Goal: Information Seeking & Learning: Find specific fact

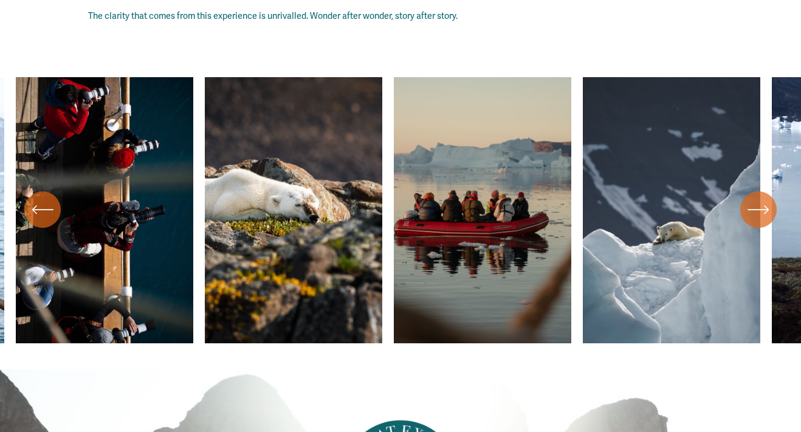
scroll to position [4558, 0]
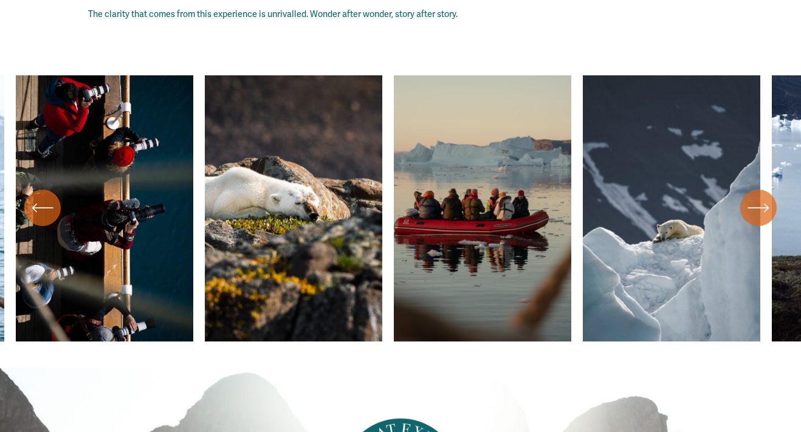
click at [766, 204] on icon "\a \a \a Next\a \a" at bounding box center [759, 208] width 22 height 22
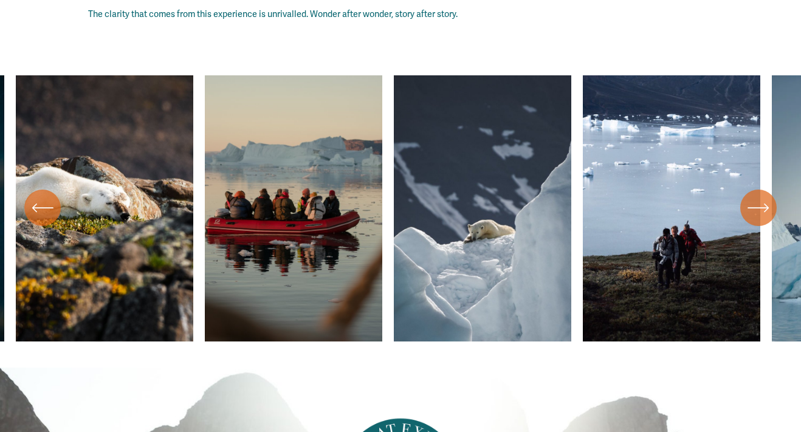
click at [766, 204] on icon "\a \a \a Next\a \a" at bounding box center [759, 208] width 22 height 22
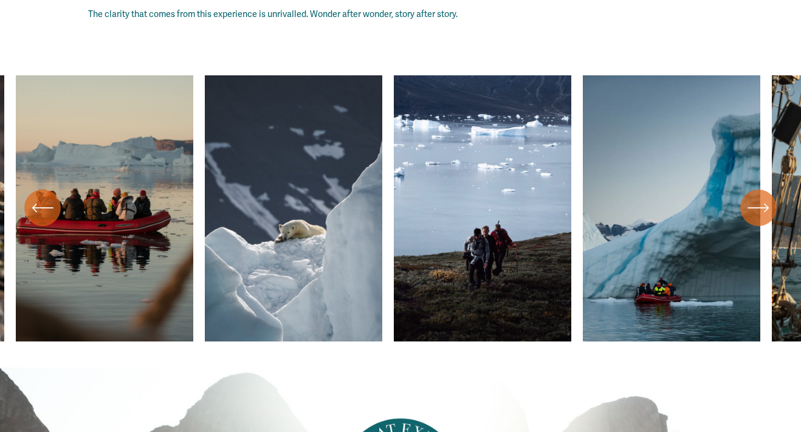
click at [766, 204] on icon "\a \a \a Next\a \a" at bounding box center [759, 208] width 22 height 22
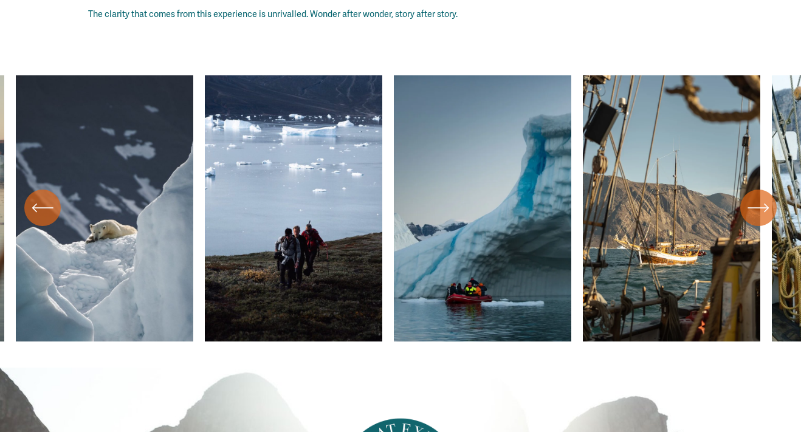
click at [766, 204] on icon "\a \a \a Next\a \a" at bounding box center [759, 208] width 22 height 22
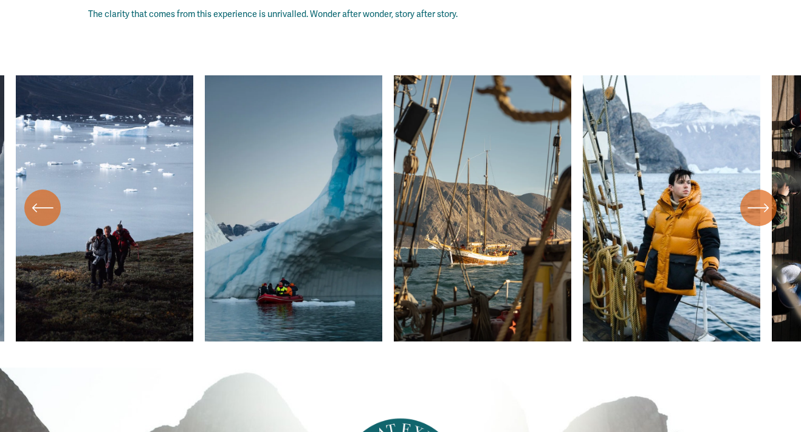
click at [766, 204] on icon "\a \a \a Next\a \a" at bounding box center [759, 208] width 22 height 22
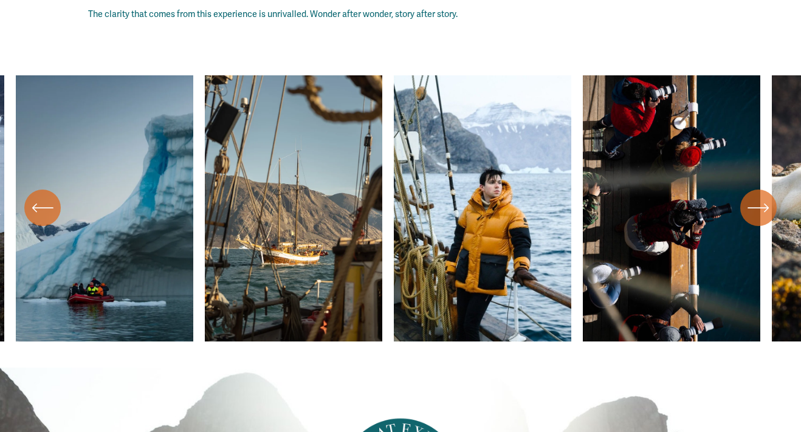
click at [766, 204] on icon "\a \a \a Next\a \a" at bounding box center [759, 208] width 22 height 22
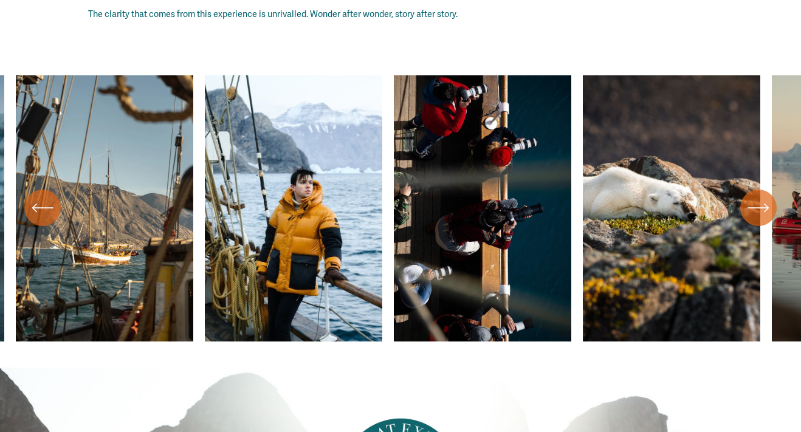
click at [766, 204] on icon "\a \a \a Next\a \a" at bounding box center [759, 208] width 22 height 22
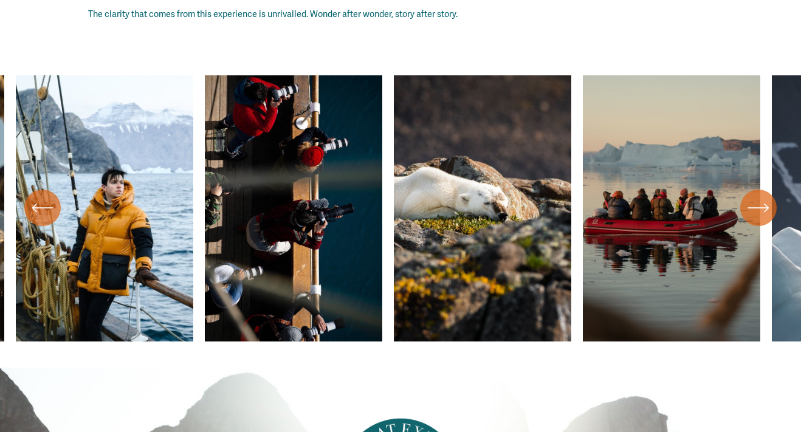
click at [766, 204] on icon "\a \a \a Next\a \a" at bounding box center [759, 208] width 22 height 22
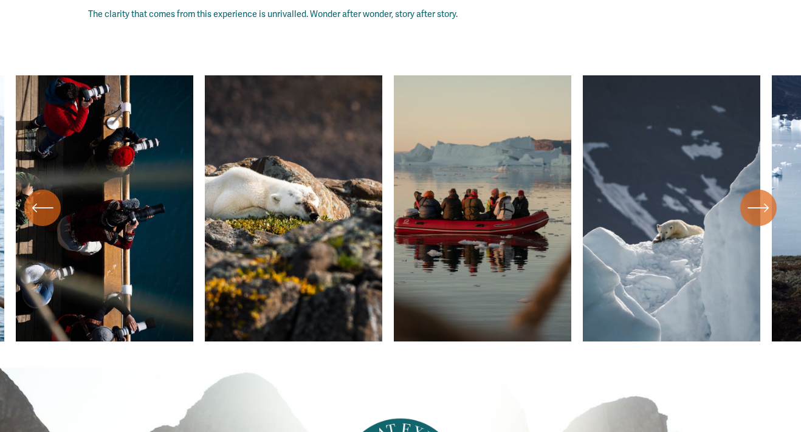
click at [766, 204] on icon "\a \a \a Next\a \a" at bounding box center [759, 208] width 22 height 22
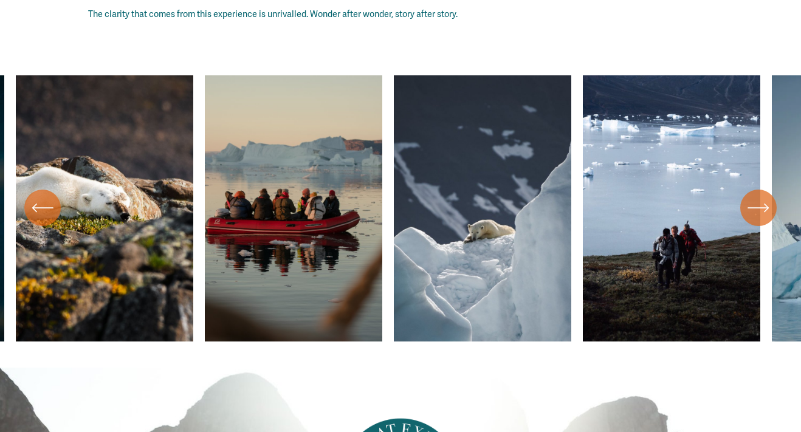
click at [766, 204] on icon "\a \a \a Next\a \a" at bounding box center [759, 208] width 22 height 22
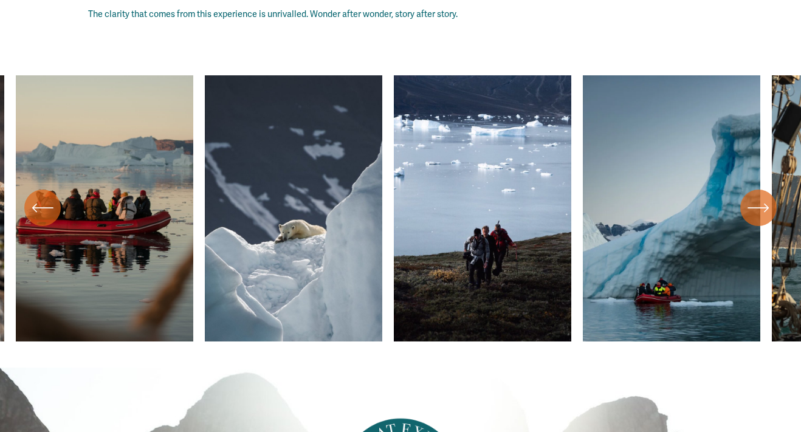
click at [766, 204] on icon "\a \a \a Next\a \a" at bounding box center [759, 208] width 22 height 22
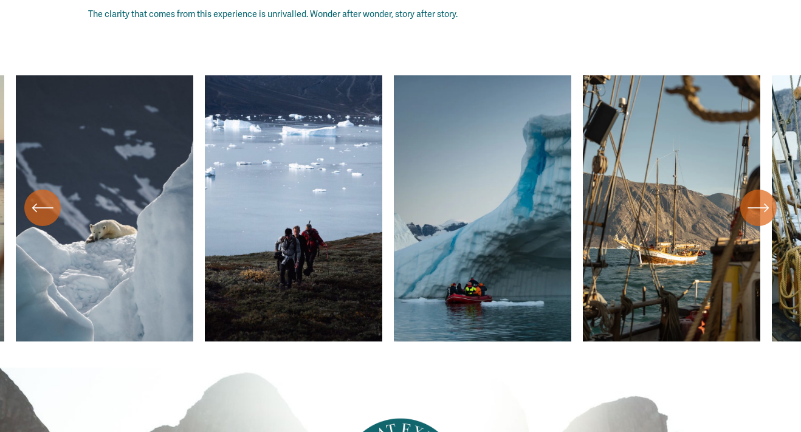
click at [766, 204] on icon "\a \a \a Next\a \a" at bounding box center [759, 208] width 22 height 22
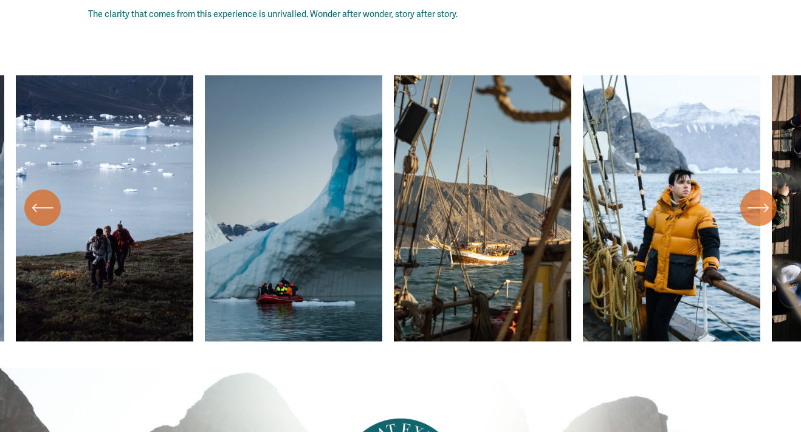
click at [766, 204] on icon "\a \a \a Next\a \a" at bounding box center [759, 208] width 22 height 22
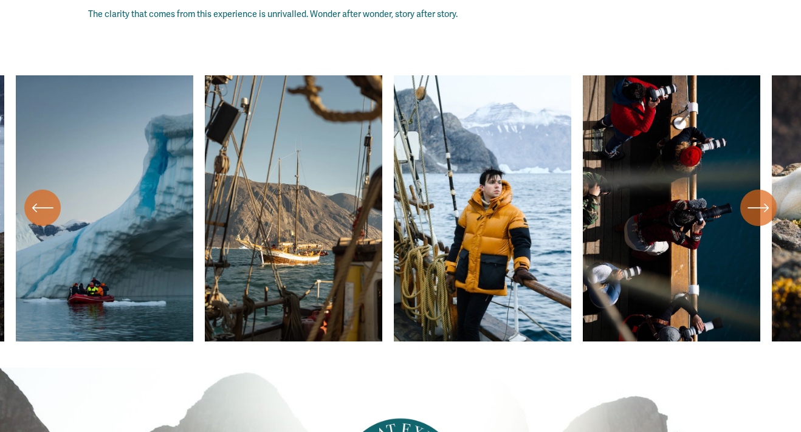
click at [766, 204] on icon "\a \a \a Next\a \a" at bounding box center [759, 208] width 22 height 22
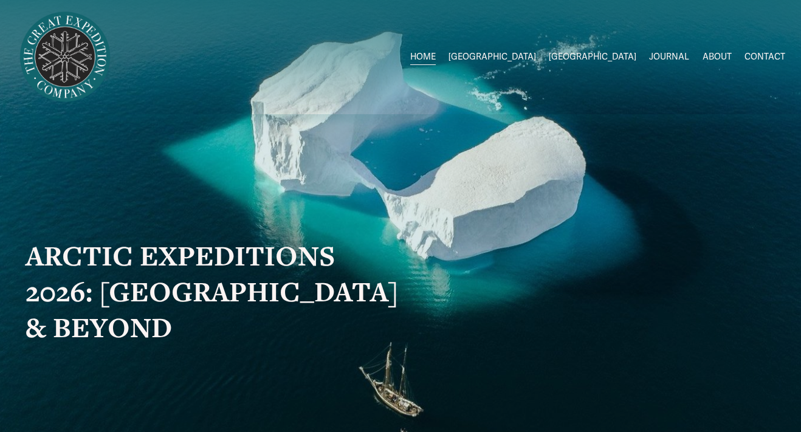
scroll to position [0, 0]
click at [0, 0] on span "[GEOGRAPHIC_DATA] to [GEOGRAPHIC_DATA]" at bounding box center [0, 0] width 0 height 0
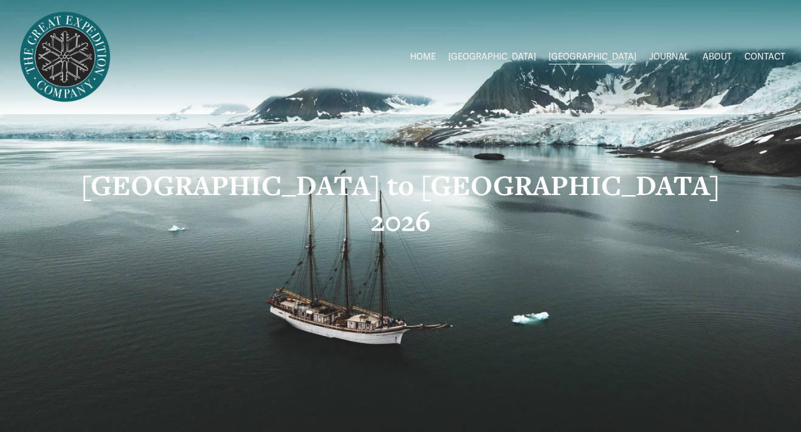
click at [0, 0] on span "Greenland Exped Dates" at bounding box center [0, 0] width 0 height 0
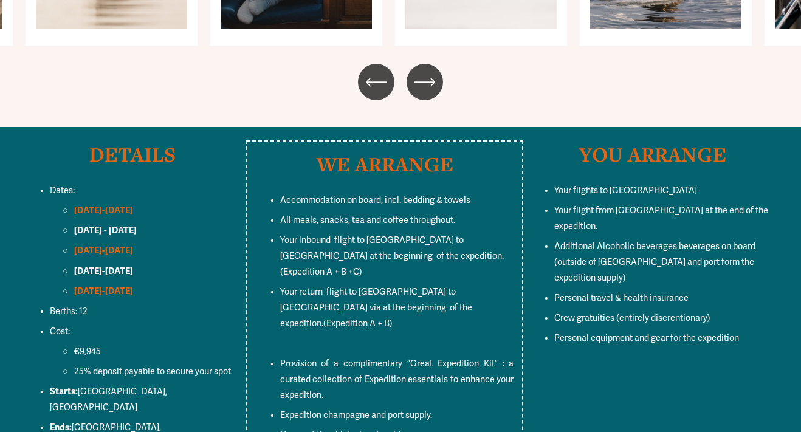
scroll to position [5213, 0]
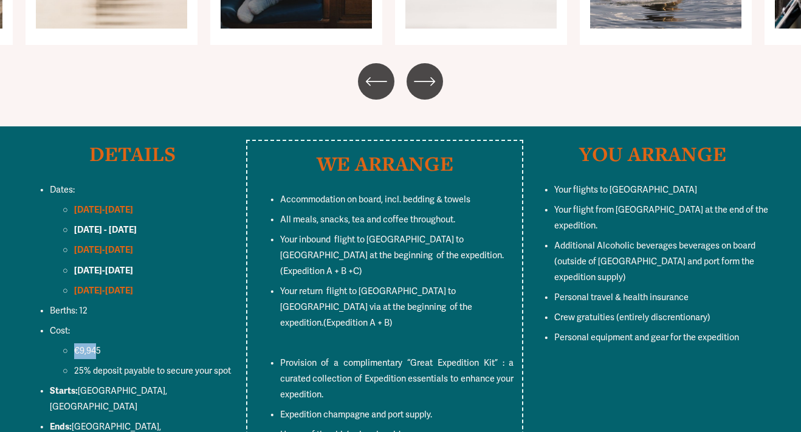
drag, startPoint x: 97, startPoint y: 237, endPoint x: 74, endPoint y: 237, distance: 23.7
click at [74, 346] on span "€9,945" at bounding box center [87, 351] width 27 height 10
click at [99, 346] on span "€9,945" at bounding box center [87, 351] width 27 height 10
drag, startPoint x: 100, startPoint y: 237, endPoint x: 77, endPoint y: 236, distance: 23.1
click at [77, 346] on span "€9,945" at bounding box center [87, 351] width 27 height 10
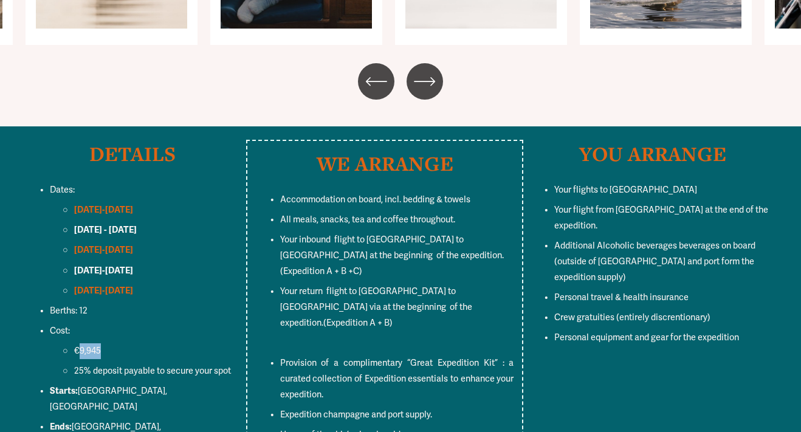
copy span "9,945"
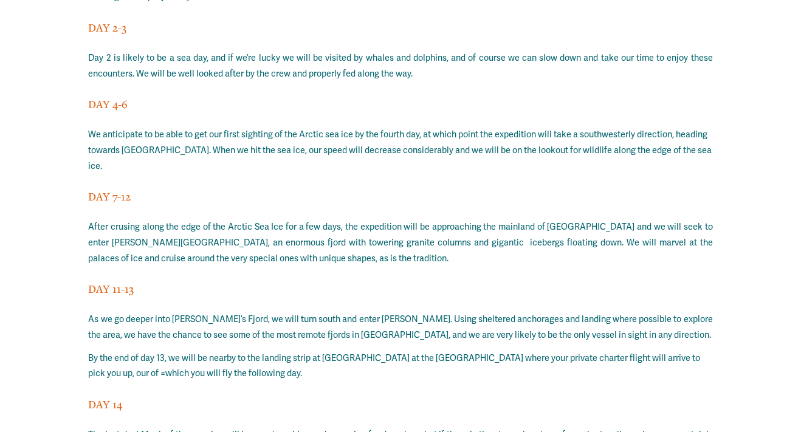
scroll to position [9125, 0]
